Goal: Check status: Check status

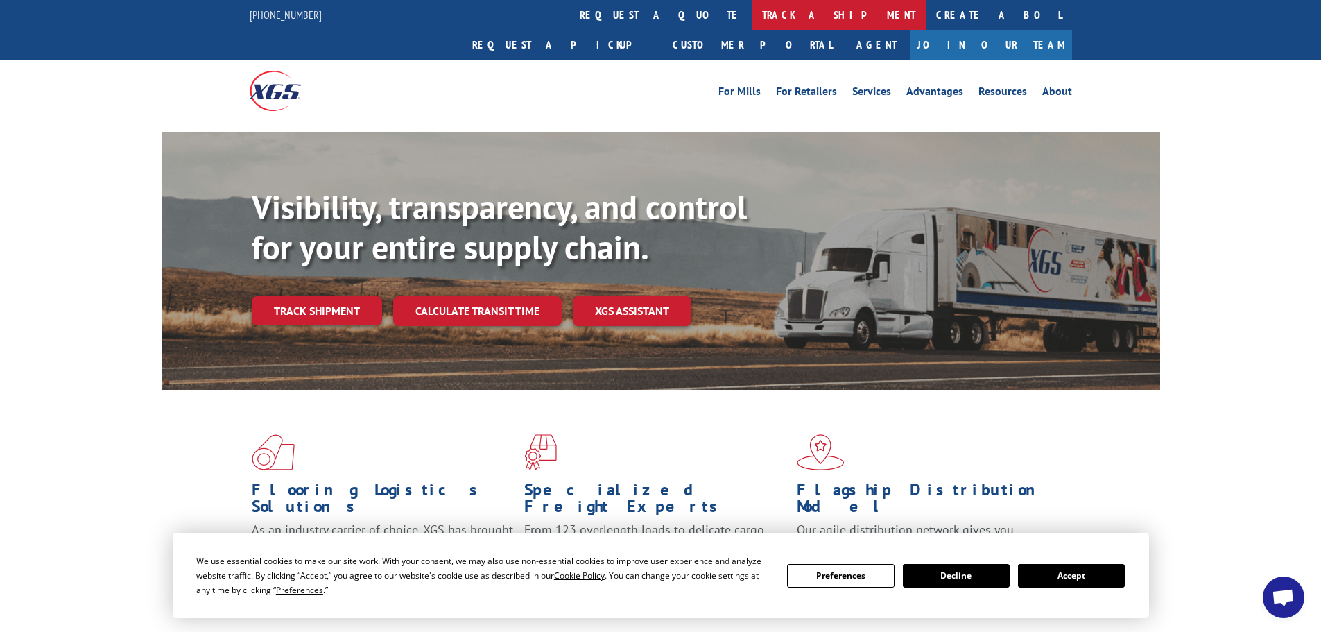
click at [752, 17] on link "track a shipment" at bounding box center [839, 15] width 174 height 30
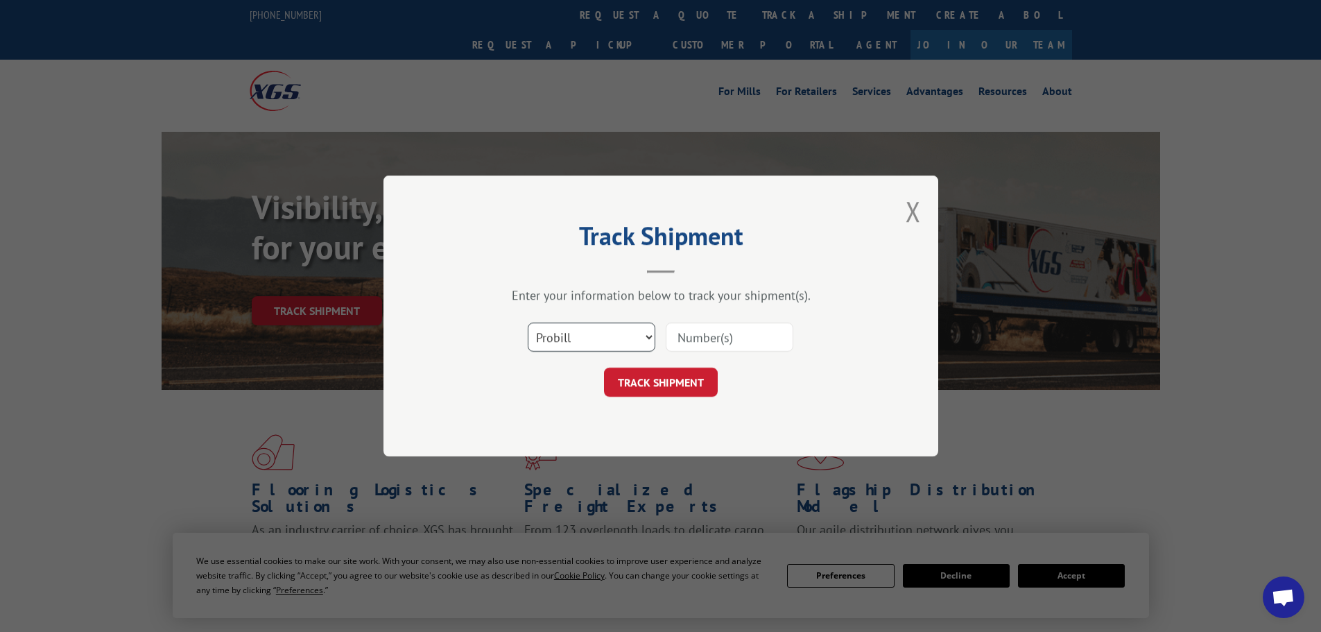
click at [554, 338] on select "Select category... Probill BOL PO" at bounding box center [592, 337] width 128 height 29
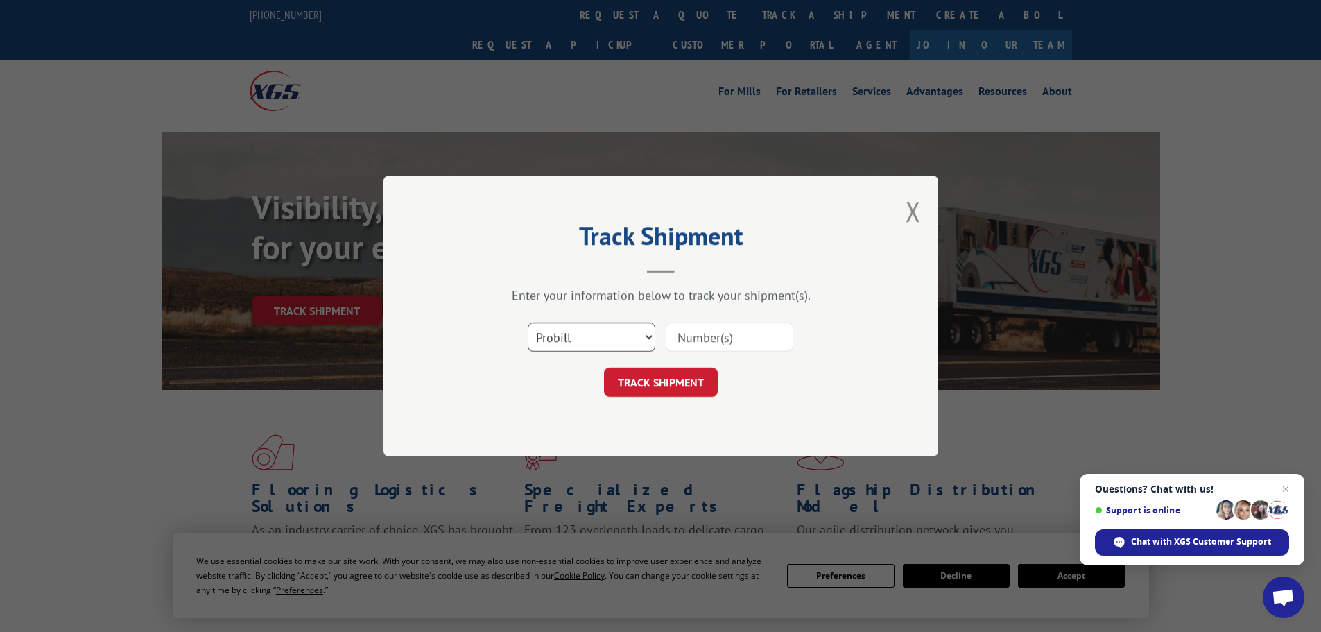
select select "bol"
click at [528, 323] on select "Select category... Probill BOL PO" at bounding box center [592, 337] width 128 height 29
click at [721, 345] on input at bounding box center [730, 337] width 128 height 29
paste input "17516831"
type input "17516831"
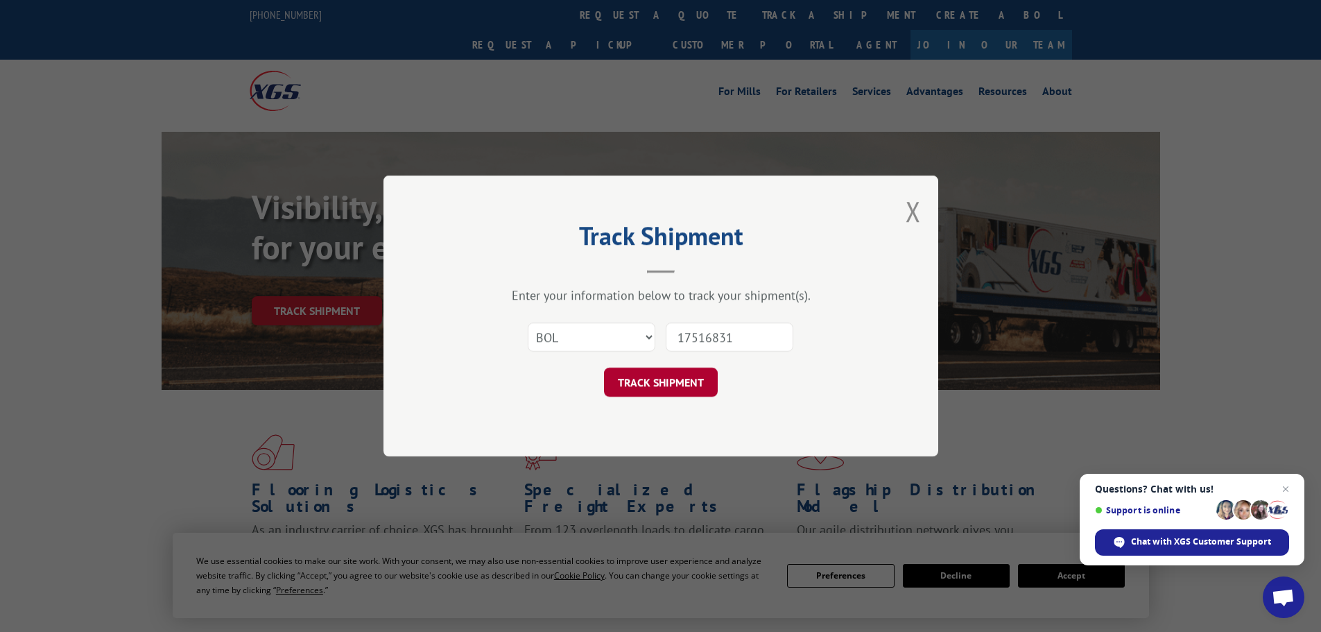
click at [631, 378] on button "TRACK SHIPMENT" at bounding box center [661, 382] width 114 height 29
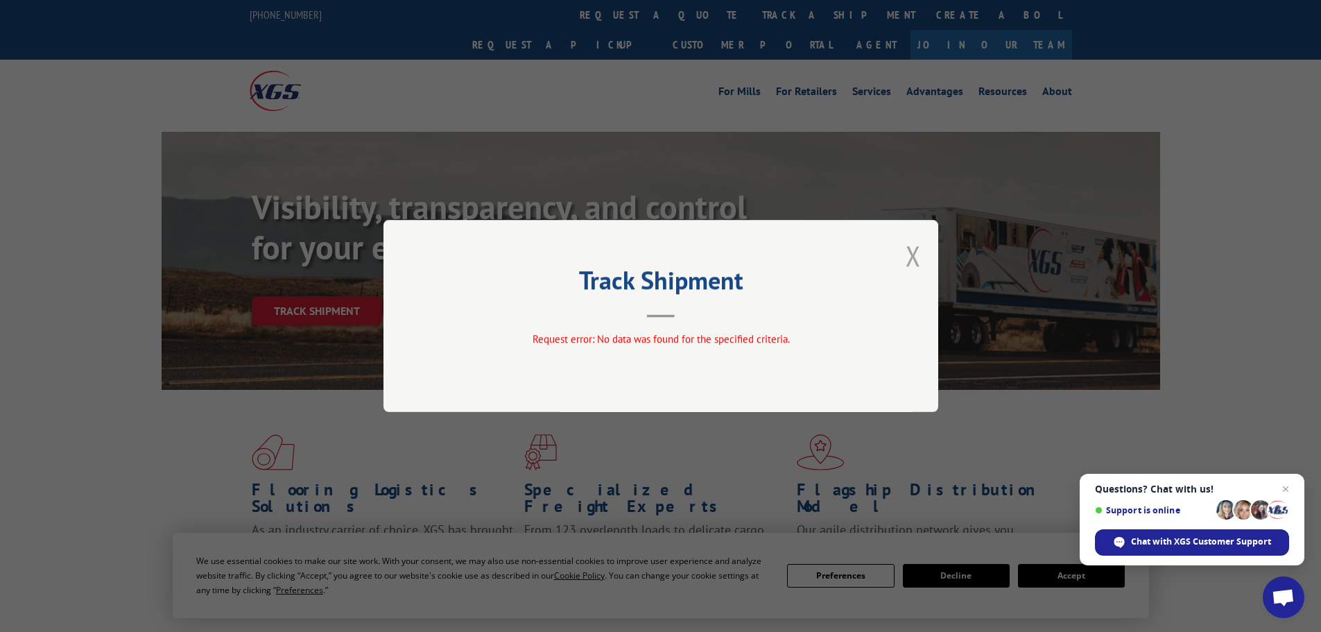
click at [909, 257] on button "Close modal" at bounding box center [913, 255] width 15 height 37
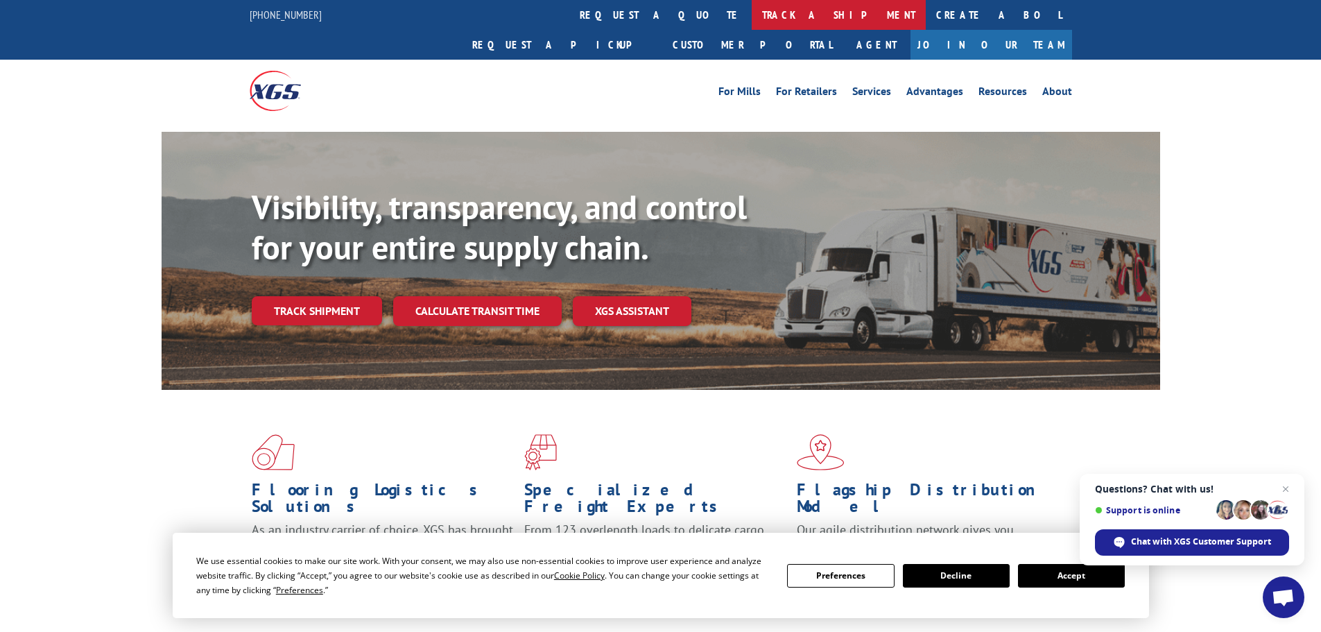
click at [752, 11] on link "track a shipment" at bounding box center [839, 15] width 174 height 30
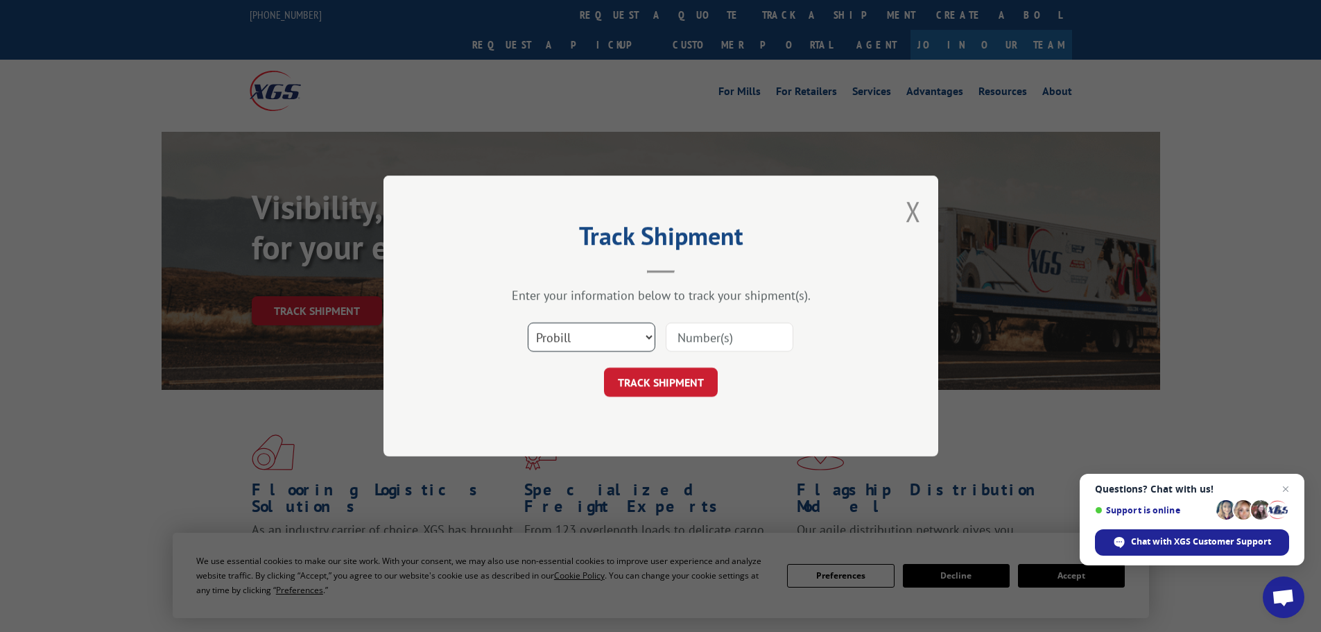
drag, startPoint x: 570, startPoint y: 329, endPoint x: 568, endPoint y: 343, distance: 13.3
click at [569, 330] on select "Select category... Probill BOL PO" at bounding box center [592, 337] width 128 height 29
select select "po"
click at [528, 323] on select "Select category... Probill BOL PO" at bounding box center [592, 337] width 128 height 29
paste input "44532998"
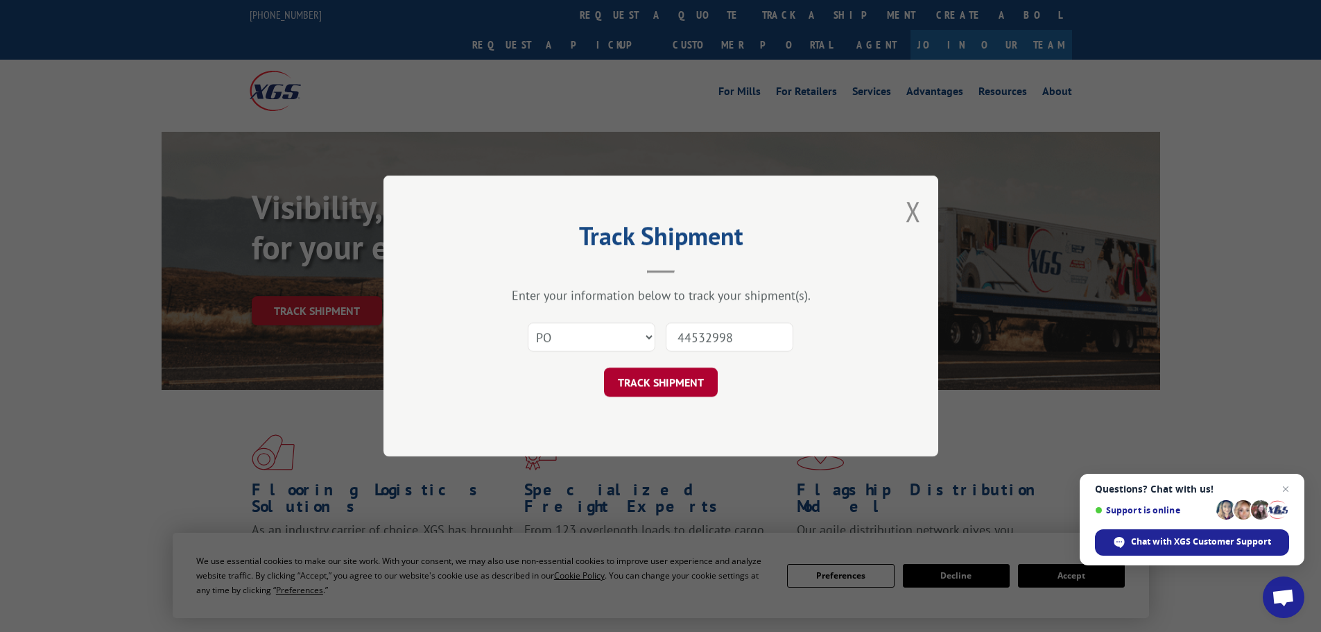
type input "44532998"
click at [654, 375] on button "TRACK SHIPMENT" at bounding box center [661, 382] width 114 height 29
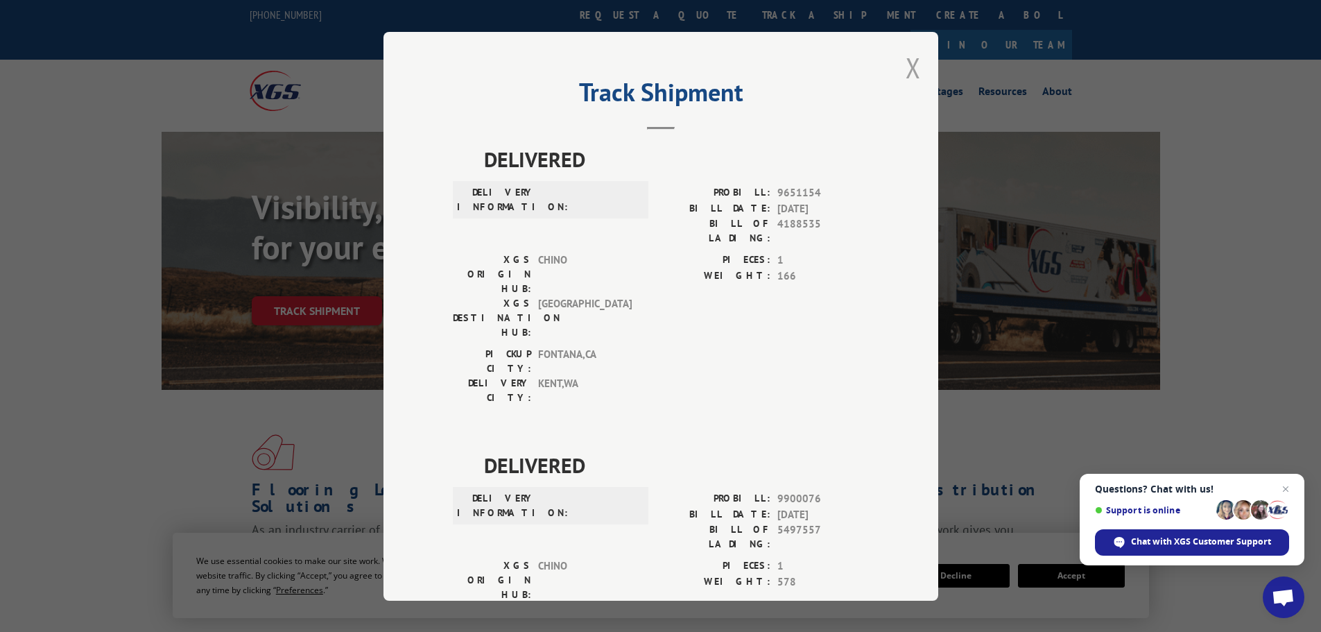
click at [906, 65] on button "Close modal" at bounding box center [913, 67] width 15 height 37
